Goal: Information Seeking & Learning: Learn about a topic

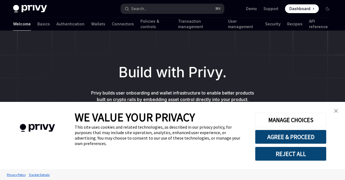
click at [91, 24] on link "Wallets" at bounding box center [98, 23] width 14 height 13
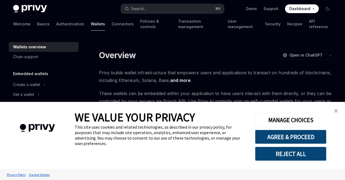
click at [333, 112] on link "close banner" at bounding box center [335, 110] width 11 height 11
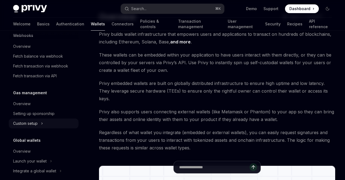
scroll to position [275, 0]
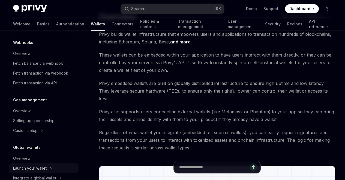
click at [44, 168] on div "Launch your wallet" at bounding box center [30, 168] width 34 height 7
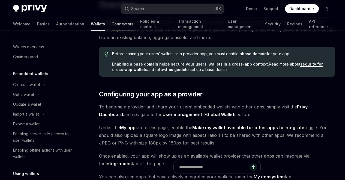
click at [112, 25] on link "Connectors" at bounding box center [123, 23] width 22 height 13
type textarea "*"
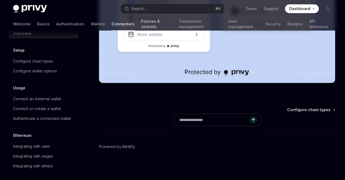
scroll to position [132, 0]
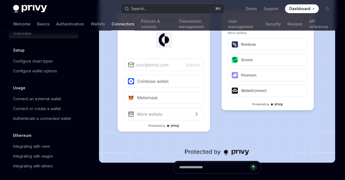
click at [137, 11] on div "Search..." at bounding box center [138, 8] width 15 height 7
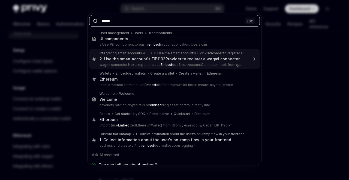
type input "*****"
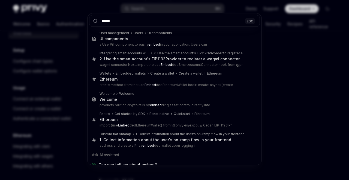
click at [293, 24] on div "***** ESC User management Users UI components UI components a UserPill componen…" at bounding box center [174, 90] width 349 height 180
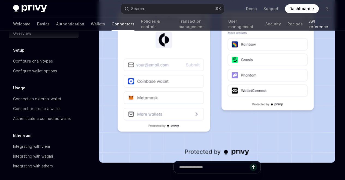
click at [309, 26] on link "API reference" at bounding box center [320, 23] width 23 height 13
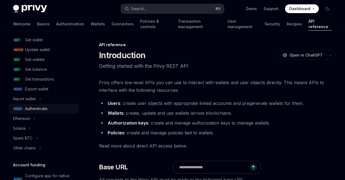
scroll to position [82, 0]
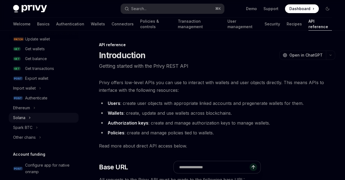
click at [32, 116] on button "Solana" at bounding box center [44, 118] width 70 height 10
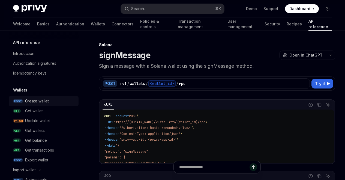
click at [45, 101] on div "Create wallet" at bounding box center [37, 101] width 24 height 7
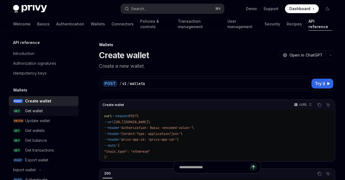
click at [41, 111] on div "Get wallet" at bounding box center [34, 110] width 18 height 7
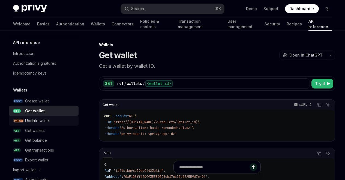
click at [38, 123] on div "Update wallet" at bounding box center [37, 120] width 25 height 7
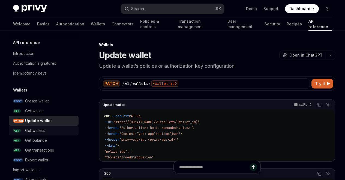
click at [40, 133] on div "Get wallets" at bounding box center [35, 130] width 20 height 7
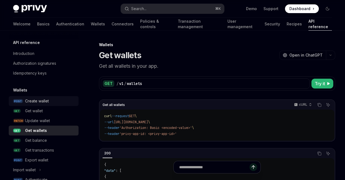
click at [39, 104] on link "POST Create wallet" at bounding box center [44, 101] width 70 height 10
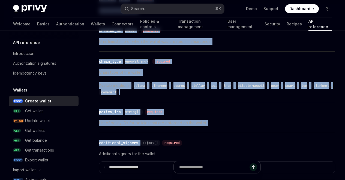
scroll to position [782, 0]
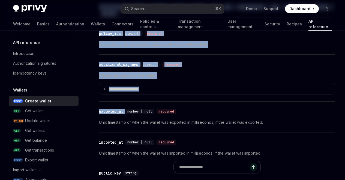
drag, startPoint x: 99, startPoint y: 43, endPoint x: 228, endPoint y: 136, distance: 158.5
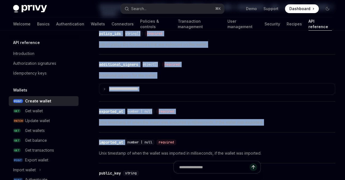
click at [273, 98] on div "**********" at bounding box center [217, 78] width 236 height 47
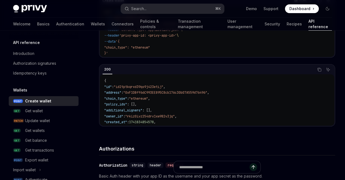
scroll to position [0, 0]
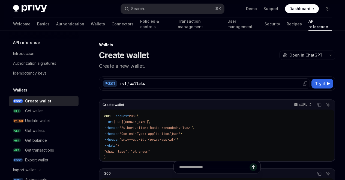
click at [158, 82] on div "/ v1 / wallets" at bounding box center [213, 83] width 188 height 5
click at [167, 83] on div "/ v1 / wallets" at bounding box center [213, 83] width 188 height 5
click at [119, 80] on div "POST / v1 / wallets" at bounding box center [205, 83] width 209 height 10
click at [109, 84] on div "POST" at bounding box center [110, 83] width 14 height 7
click at [193, 83] on div "/ v1 / wallets" at bounding box center [213, 83] width 188 height 5
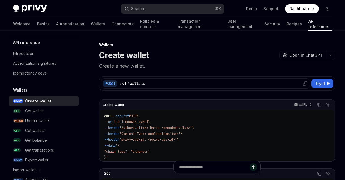
click at [262, 81] on div "/ v1 / wallets" at bounding box center [213, 83] width 188 height 5
click at [307, 83] on icon at bounding box center [305, 83] width 4 height 4
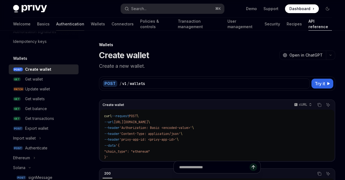
click at [56, 25] on link "Authentication" at bounding box center [70, 23] width 28 height 13
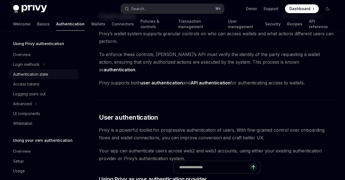
scroll to position [14, 0]
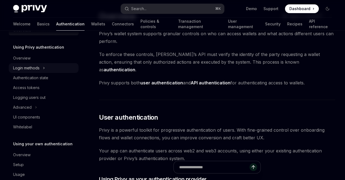
click at [33, 71] on div "Login methods" at bounding box center [26, 68] width 26 height 7
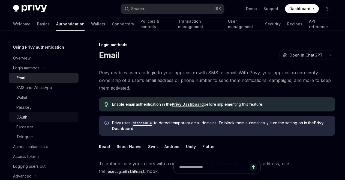
click at [30, 119] on div "OAuth" at bounding box center [45, 117] width 59 height 7
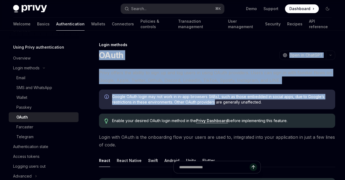
drag, startPoint x: 94, startPoint y: 55, endPoint x: 211, endPoint y: 97, distance: 124.4
click at [199, 49] on div "Login methods OAuth OpenAI Open in ChatGPT" at bounding box center [217, 51] width 236 height 18
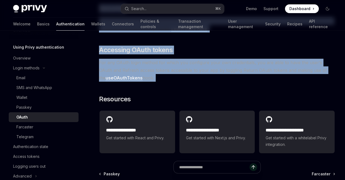
scroll to position [1154, 0]
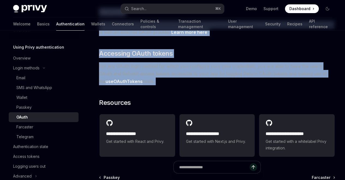
drag, startPoint x: 96, startPoint y: 45, endPoint x: 205, endPoint y: 92, distance: 118.6
copy div "Lorem ipsumdo SItam ConsEC Adip el SeddOEI TempOR Inci ut LaboREE Dolor magnaa …"
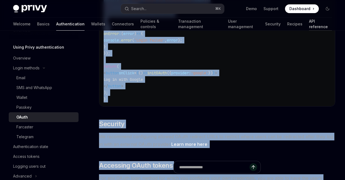
click at [309, 26] on link "API reference" at bounding box center [320, 23] width 23 height 13
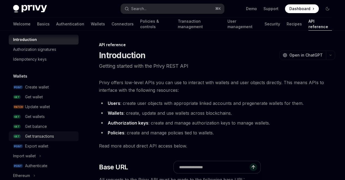
scroll to position [35, 0]
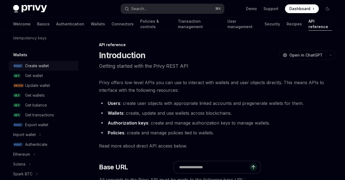
click at [36, 67] on div "Create wallet" at bounding box center [37, 65] width 24 height 7
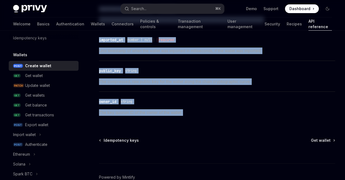
scroll to position [909, 0]
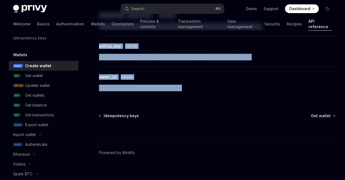
drag, startPoint x: 97, startPoint y: 49, endPoint x: 195, endPoint y: 95, distance: 109.0
copy div "Loremi dolors AmetCO Adip el SeddOEI Tempor i utl etdolo. MagnAA Enim ad MiniMV…"
click at [43, 77] on div "Get wallet" at bounding box center [34, 75] width 18 height 7
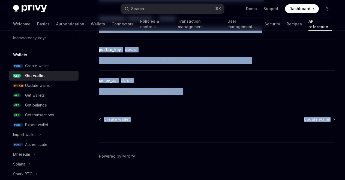
scroll to position [675, 0]
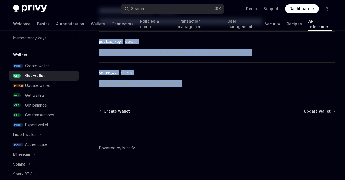
drag, startPoint x: 96, startPoint y: 44, endPoint x: 210, endPoint y: 88, distance: 121.6
copy div "Loremip Dol sitame ConsEC Adip el SeddOEI Tem i utlabo et dolore MA. AliqUA Eni…"
click at [34, 84] on div "Update wallet" at bounding box center [37, 85] width 25 height 7
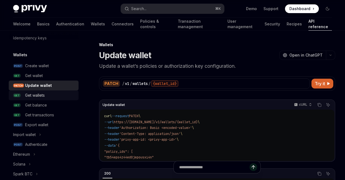
click at [37, 94] on div "Get wallets" at bounding box center [35, 95] width 20 height 7
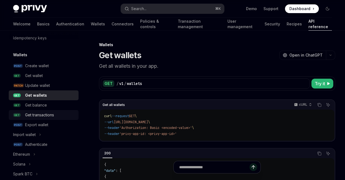
click at [39, 114] on div "Get transactions" at bounding box center [39, 115] width 29 height 7
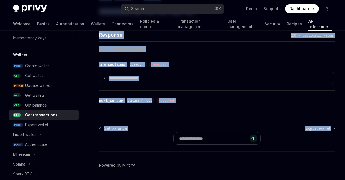
scroll to position [534, 0]
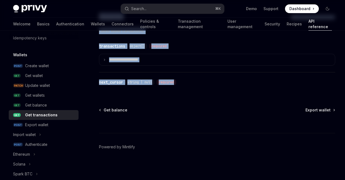
drag, startPoint x: 97, startPoint y: 50, endPoint x: 216, endPoint y: 86, distance: 123.8
copy div "Get transactions OpenAI Open in ChatGPT Get incoming and outgoing transactions …"
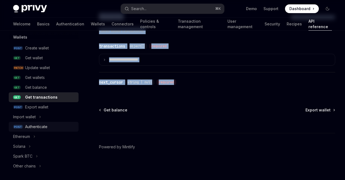
scroll to position [113, 0]
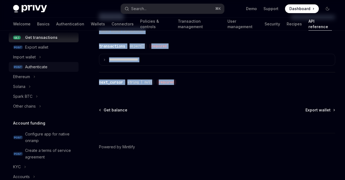
click at [37, 65] on div "Authenticate" at bounding box center [36, 67] width 22 height 7
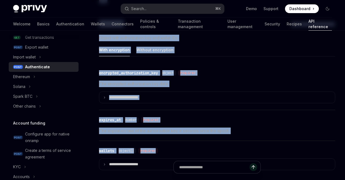
scroll to position [641, 0]
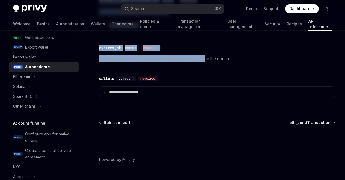
drag, startPoint x: 104, startPoint y: 55, endPoint x: 205, endPoint y: 50, distance: 100.7
copy div "Authenticate OpenAI Open in ChatGPT Obtain a session key to enable wallet acces…"
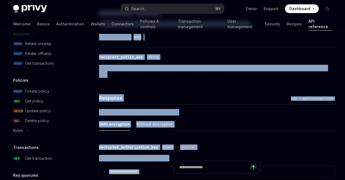
scroll to position [158, 0]
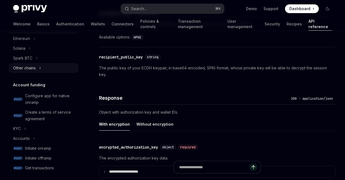
scroll to position [140, 0]
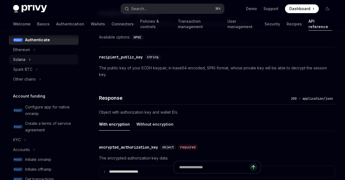
click at [27, 61] on button "Solana" at bounding box center [44, 60] width 70 height 10
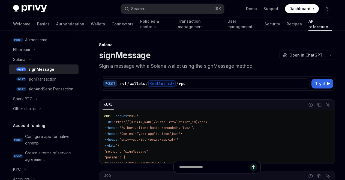
click at [42, 73] on link "POST signMessage" at bounding box center [44, 69] width 70 height 10
click at [41, 70] on div "signMessage" at bounding box center [41, 69] width 26 height 7
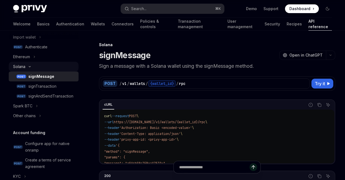
click at [15, 67] on div "Solana" at bounding box center [19, 66] width 12 height 7
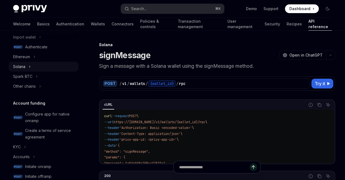
click at [15, 67] on div "Solana" at bounding box center [19, 66] width 12 height 7
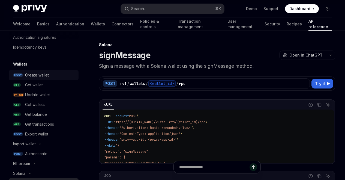
scroll to position [0, 0]
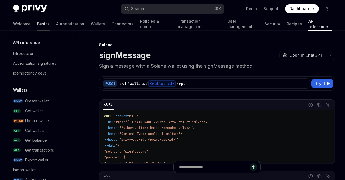
click at [37, 24] on link "Basics" at bounding box center [43, 23] width 13 height 13
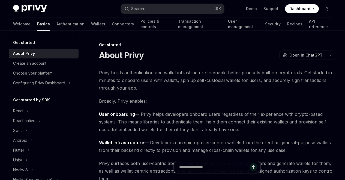
click at [29, 9] on img at bounding box center [30, 9] width 34 height 8
type textarea "*"
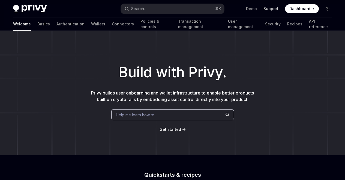
click at [270, 10] on link "Support" at bounding box center [270, 8] width 15 height 5
